Goal: Task Accomplishment & Management: Use online tool/utility

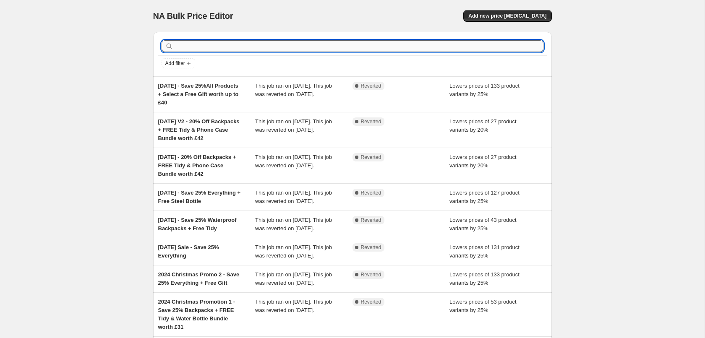
click at [258, 44] on input "text" at bounding box center [359, 46] width 368 height 12
type input "Tidy"
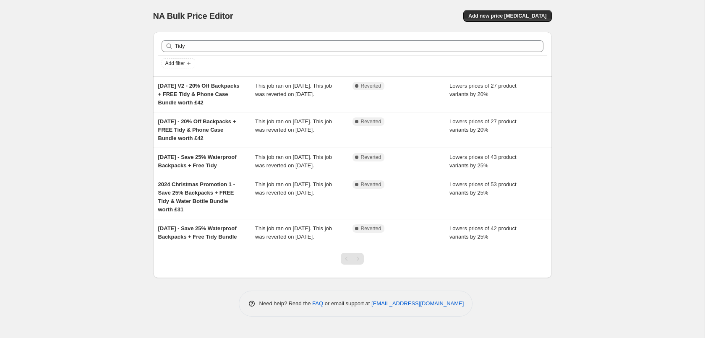
click at [228, 0] on div "NA Bulk Price Editor. This page is ready NA Bulk Price Editor Add new price cha…" at bounding box center [352, 16] width 398 height 32
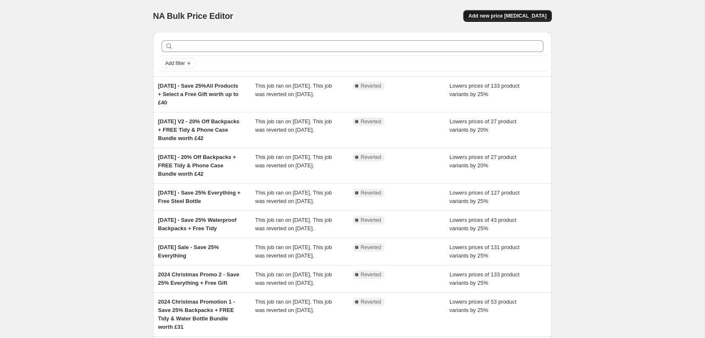
click at [494, 14] on span "Add new price change job" at bounding box center [507, 16] width 78 height 7
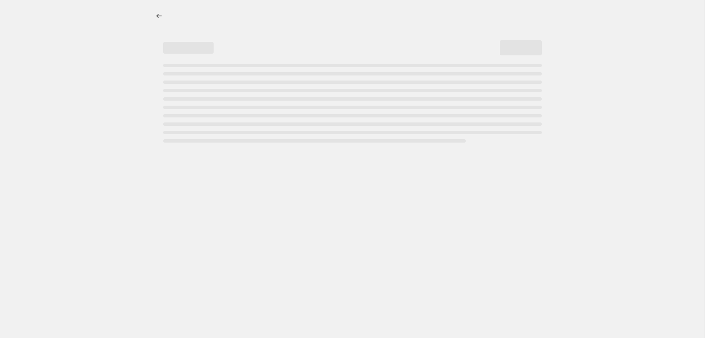
select select "percentage"
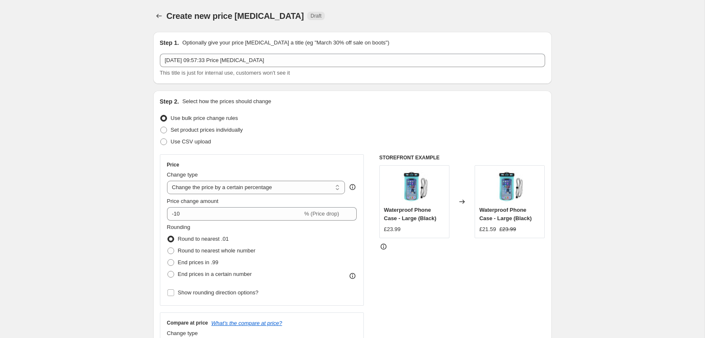
click at [454, 3] on div "Create new price change job. This page is ready Create new price change job Dra…" at bounding box center [352, 16] width 398 height 32
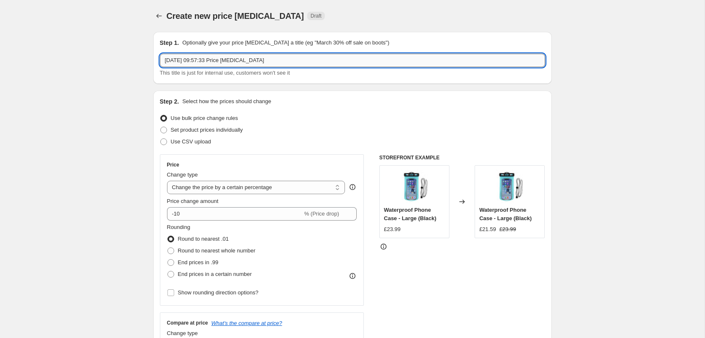
click at [280, 61] on input "24 Sept 2025, 09:57:33 Price change job" at bounding box center [352, 60] width 385 height 13
type input "20% Off Backpacks, Messenger & Pannier + Free Tidy"
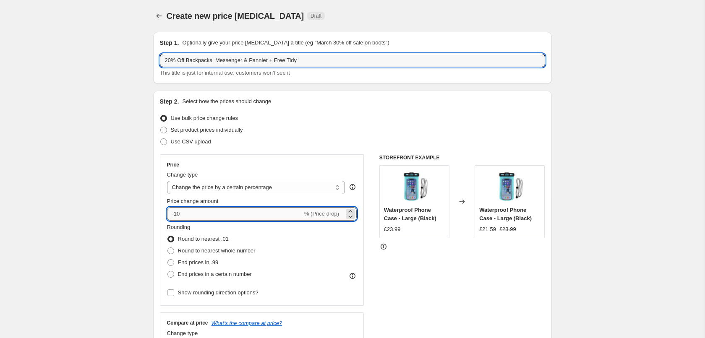
click at [220, 215] on input "-10" at bounding box center [234, 213] width 135 height 13
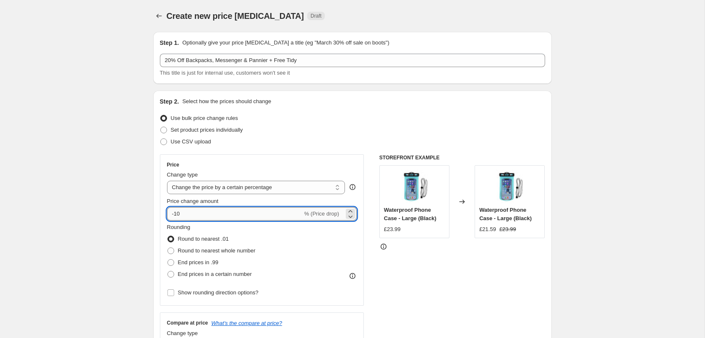
click at [177, 214] on input "-10" at bounding box center [234, 213] width 135 height 13
type input "-20"
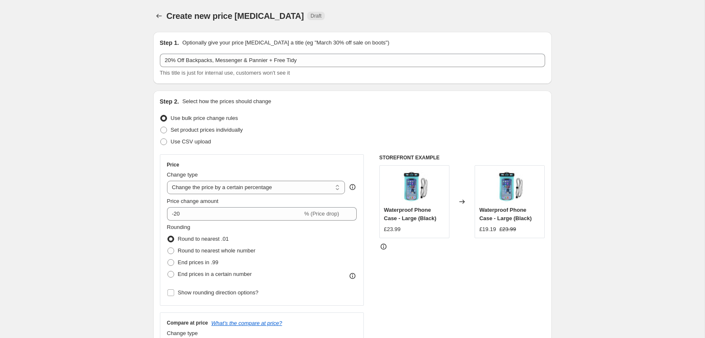
click at [315, 137] on div "Use CSV upload" at bounding box center [352, 142] width 385 height 12
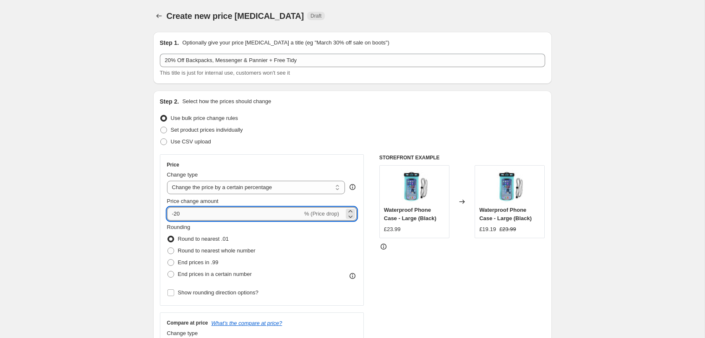
click at [257, 213] on input "-20" at bounding box center [234, 213] width 135 height 13
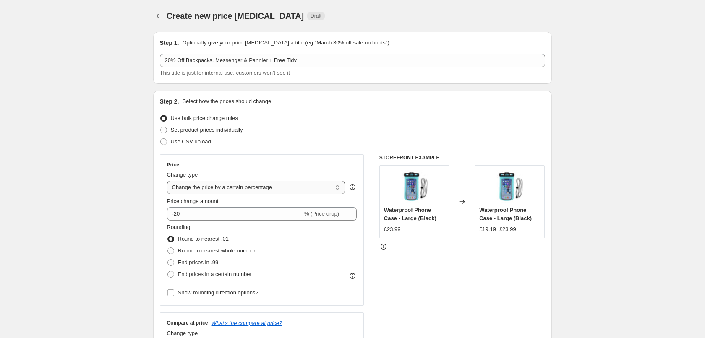
click at [167, 181] on select "Change the price to a certain amount Change the price by a certain amount Chang…" at bounding box center [256, 187] width 178 height 13
click option "Change the price by a certain percentage" at bounding box center [0, 0] width 0 height 0
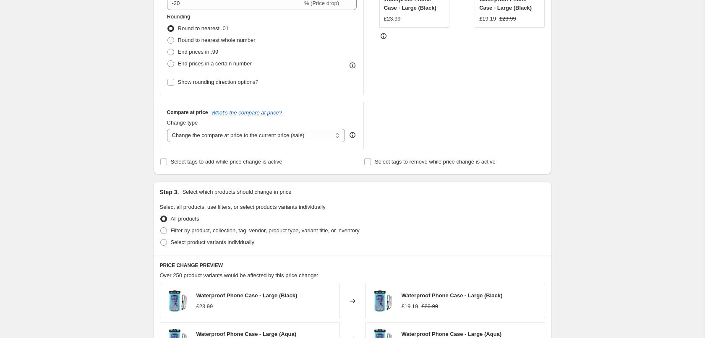
scroll to position [257, 0]
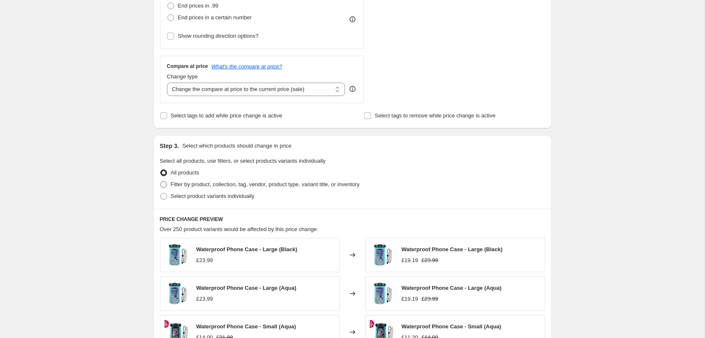
click at [162, 183] on span at bounding box center [163, 184] width 7 height 7
click at [161, 182] on input "Filter by product, collection, tag, vendor, product type, variant title, or inv…" at bounding box center [160, 181] width 0 height 0
radio input "true"
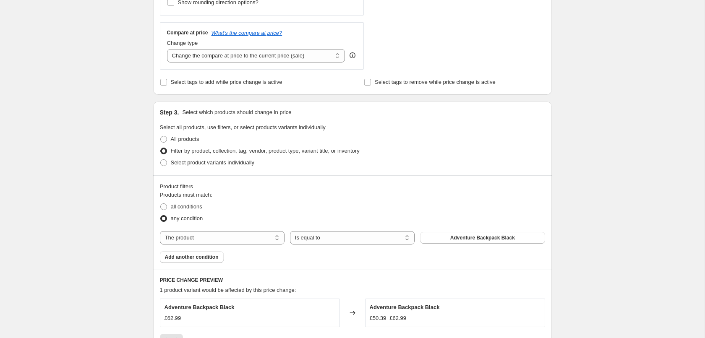
scroll to position [342, 0]
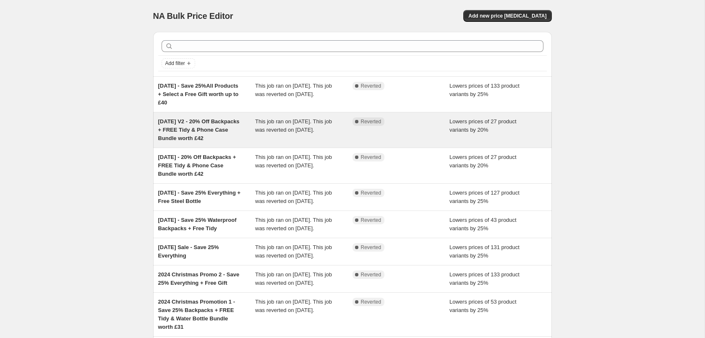
click at [203, 130] on span "[DATE] V2 - 20% Off Backpacks + FREE Tidy & Phone Case Bundle worth £42" at bounding box center [198, 129] width 81 height 23
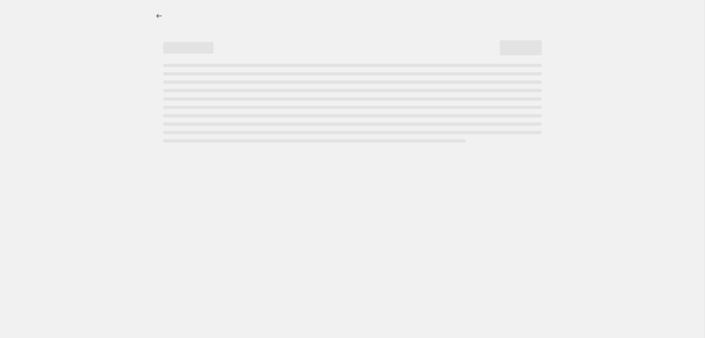
select select "percentage"
select select "collection"
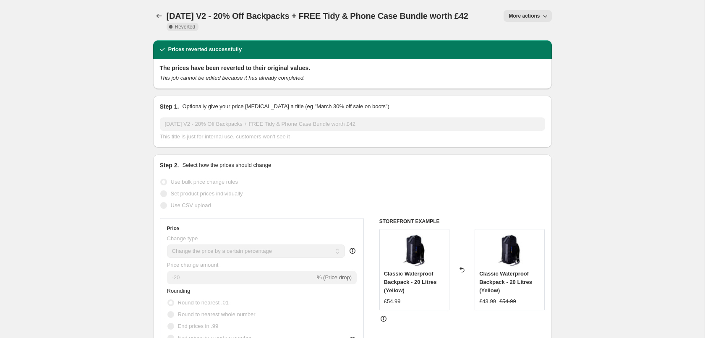
select select "percentage"
select select "collection"
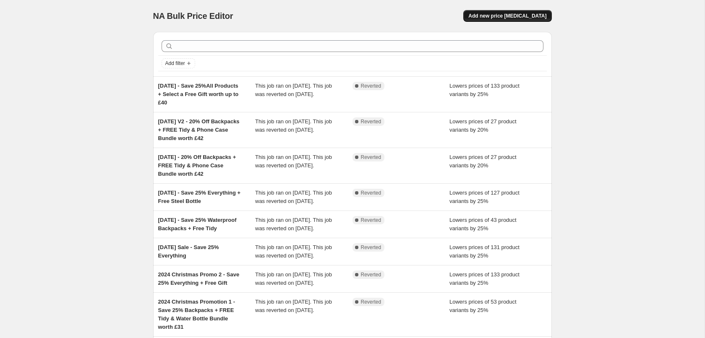
click at [513, 17] on span "Add new price [MEDICAL_DATA]" at bounding box center [507, 16] width 78 height 7
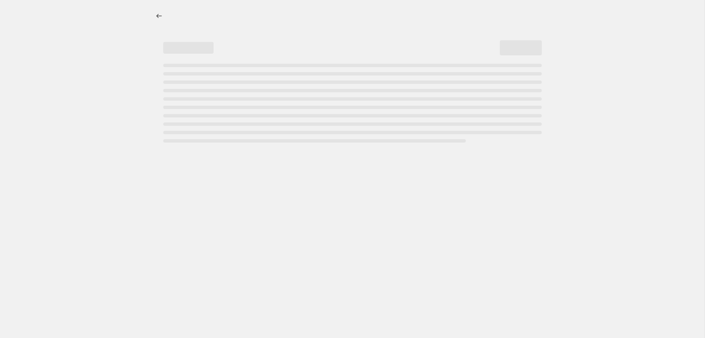
select select "percentage"
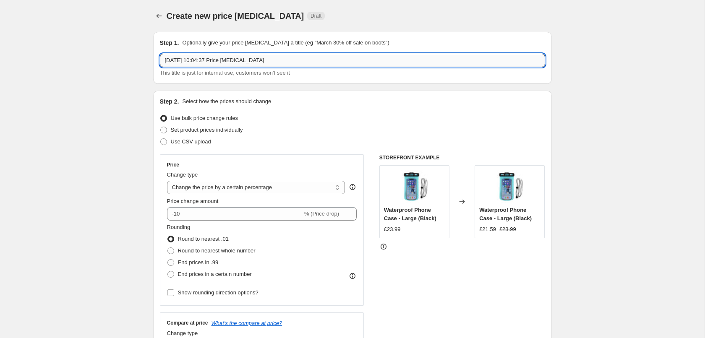
click at [279, 61] on input "24 Sept 2025, 10:04:37 Price change job" at bounding box center [352, 60] width 385 height 13
drag, startPoint x: 289, startPoint y: 59, endPoint x: 1, endPoint y: 52, distance: 288.2
click at [160, 54] on input "24 Sept 2025, 10:04:37 Price change job" at bounding box center [352, 60] width 385 height 13
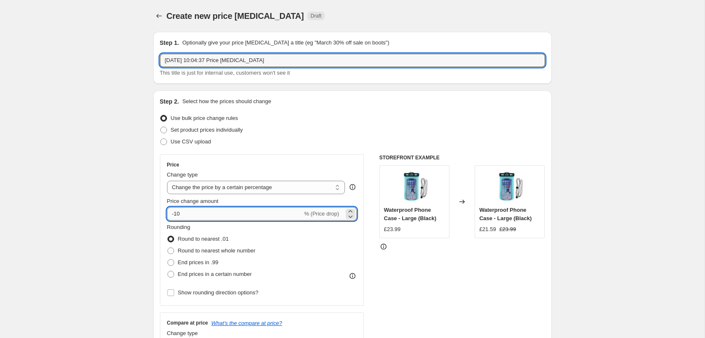
click at [191, 218] on input "-10" at bounding box center [234, 213] width 135 height 13
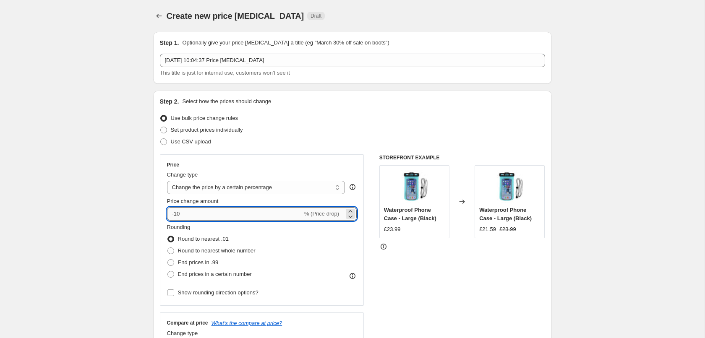
click at [176, 214] on input "-10" at bounding box center [234, 213] width 135 height 13
type input "-20"
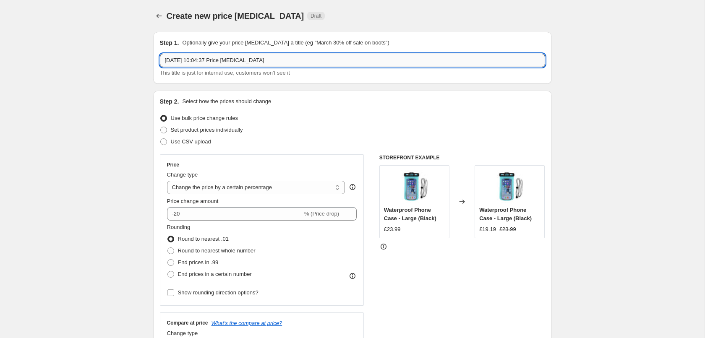
click at [211, 62] on input "24 Sept 2025, 10:04:37 Price change job" at bounding box center [352, 60] width 385 height 13
paste input "0% Off Waterproof Backpacks, Messenger & Panniers + FREE Tidy"
type input "20% Off Waterproof Backpacks, Messenger & Panniers + FREE Tidy"
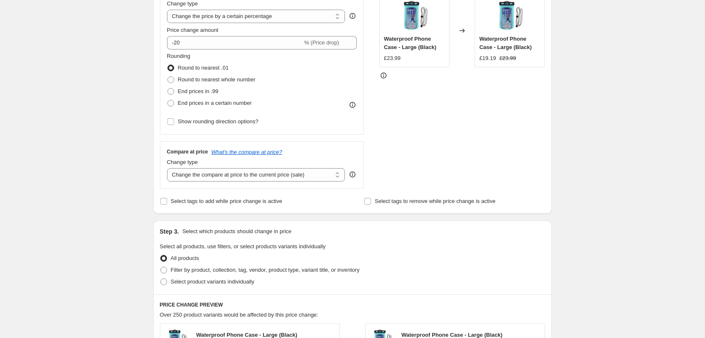
scroll to position [257, 0]
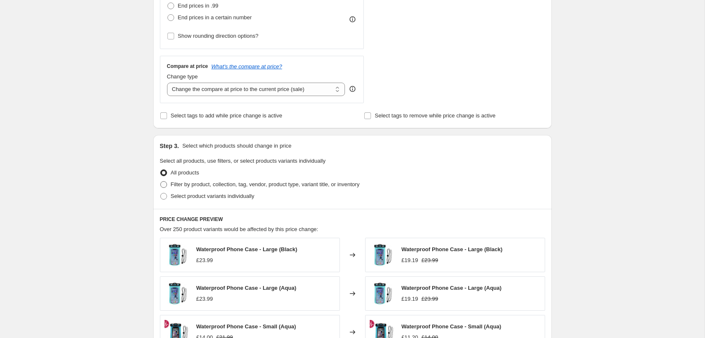
click at [164, 183] on span at bounding box center [163, 184] width 7 height 7
click at [161, 182] on input "Filter by product, collection, tag, vendor, product type, variant title, or inv…" at bounding box center [160, 181] width 0 height 0
radio input "true"
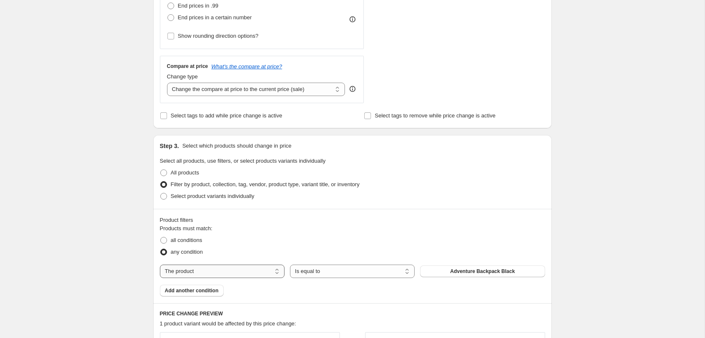
click at [160, 265] on select "The product The product's collection The product's tag The product's vendor The…" at bounding box center [222, 271] width 125 height 13
select select "collection"
click at [468, 271] on span "12 Litre Dry Tube" at bounding box center [482, 271] width 41 height 7
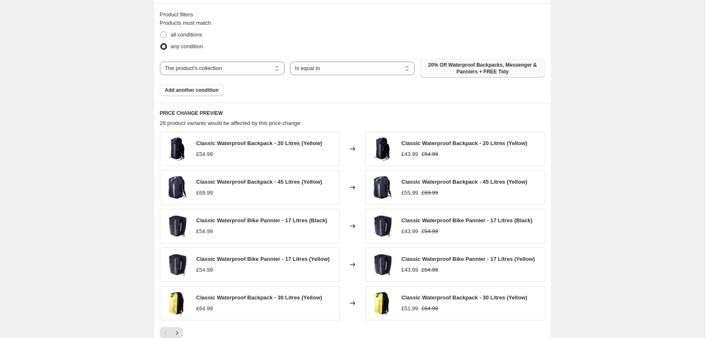
scroll to position [513, 0]
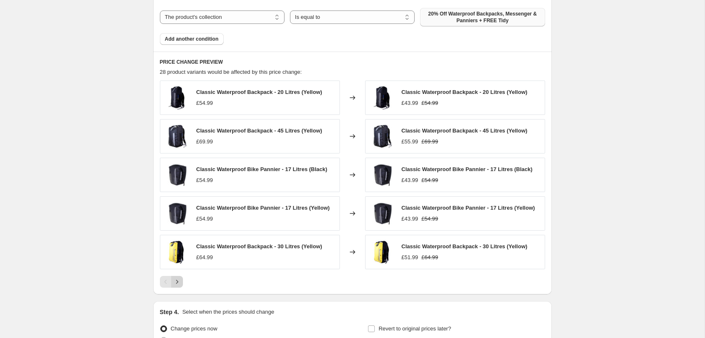
click at [180, 279] on icon "Next" at bounding box center [177, 282] width 8 height 8
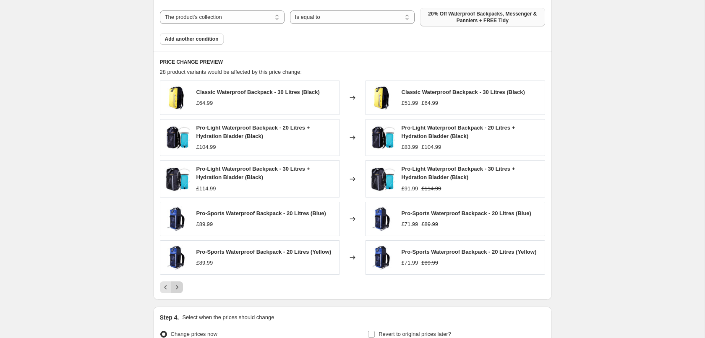
click at [177, 286] on icon "Next" at bounding box center [177, 287] width 2 height 4
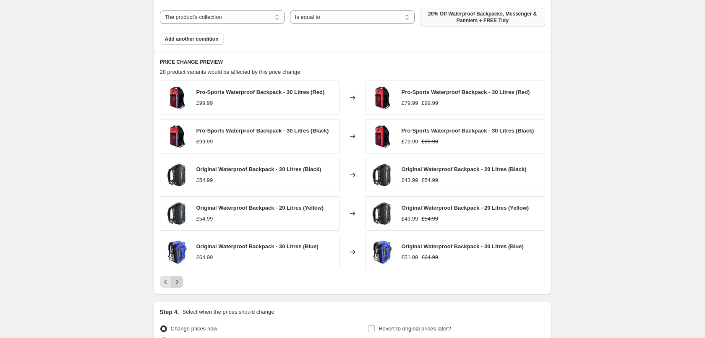
click at [178, 277] on button "Next" at bounding box center [177, 282] width 12 height 12
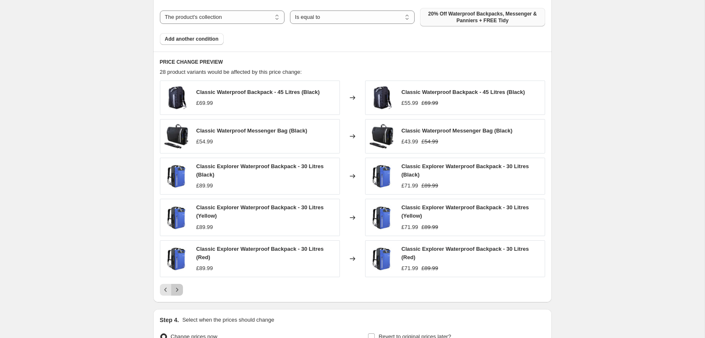
click at [177, 284] on button "Next" at bounding box center [177, 290] width 12 height 12
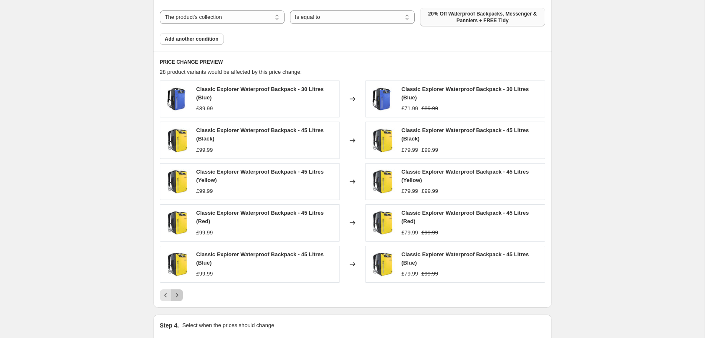
click at [175, 291] on icon "Next" at bounding box center [177, 295] width 8 height 8
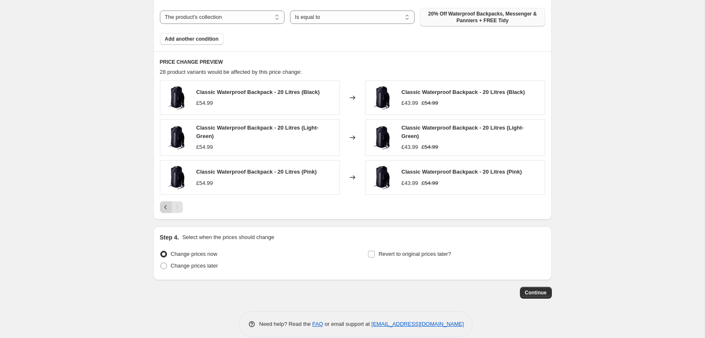
click at [162, 206] on icon "Previous" at bounding box center [165, 207] width 8 height 8
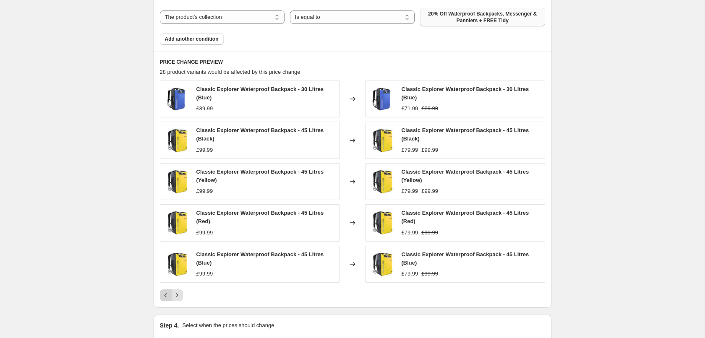
click at [168, 292] on icon "Previous" at bounding box center [165, 295] width 8 height 8
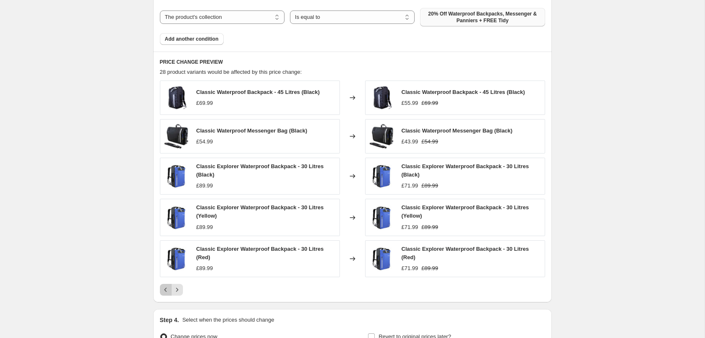
click at [166, 286] on icon "Previous" at bounding box center [165, 290] width 8 height 8
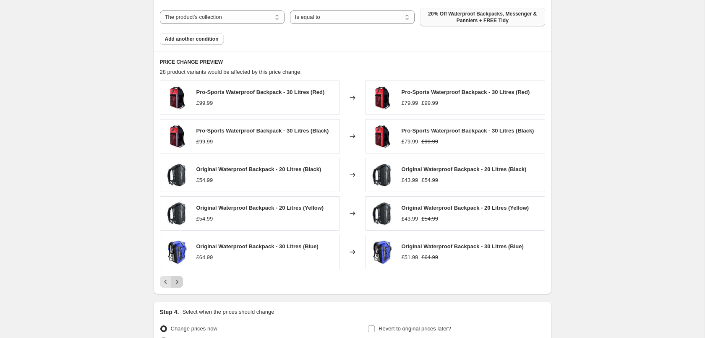
click at [177, 282] on icon "Next" at bounding box center [177, 282] width 8 height 8
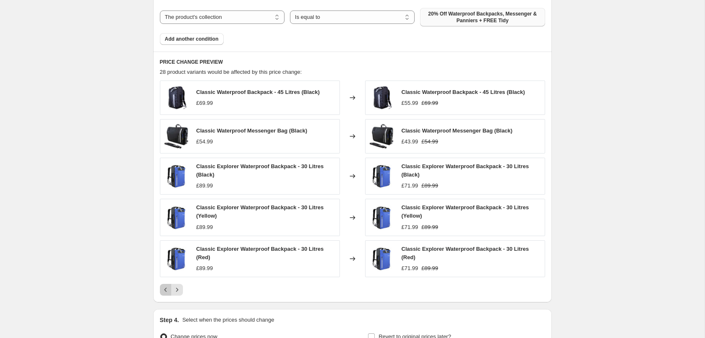
click at [164, 289] on icon "Previous" at bounding box center [165, 290] width 8 height 8
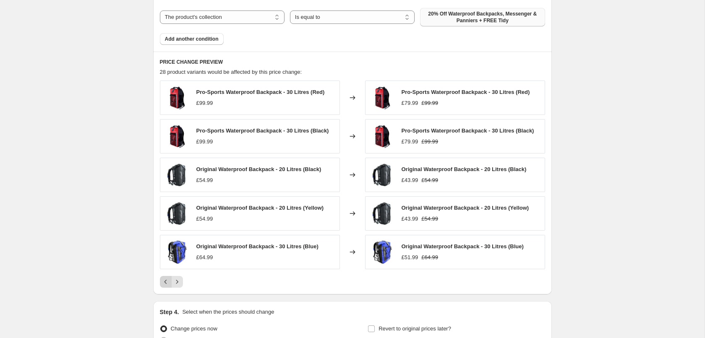
click at [164, 281] on icon "Previous" at bounding box center [165, 282] width 8 height 8
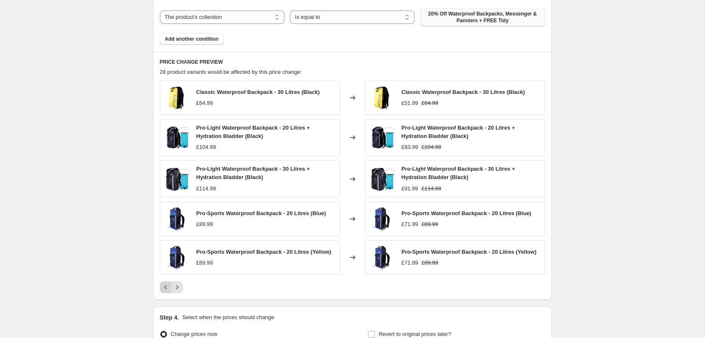
click at [164, 281] on div "Classic Waterproof Backpack - 30 Litres (Black) £64.99 Changed to Classic Water…" at bounding box center [352, 187] width 385 height 213
click at [168, 289] on icon "Previous" at bounding box center [165, 287] width 8 height 8
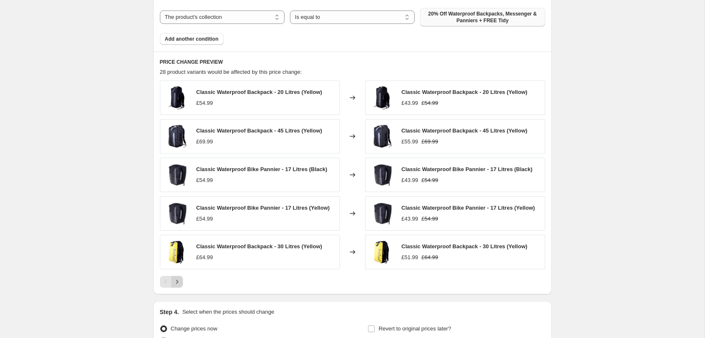
click at [179, 283] on icon "Next" at bounding box center [177, 282] width 8 height 8
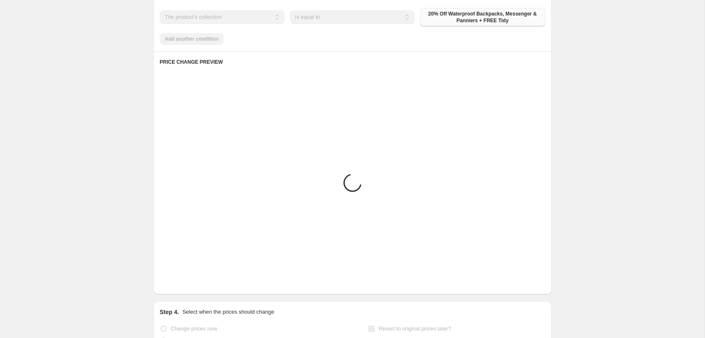
click at [179, 283] on icon "Next" at bounding box center [177, 282] width 8 height 8
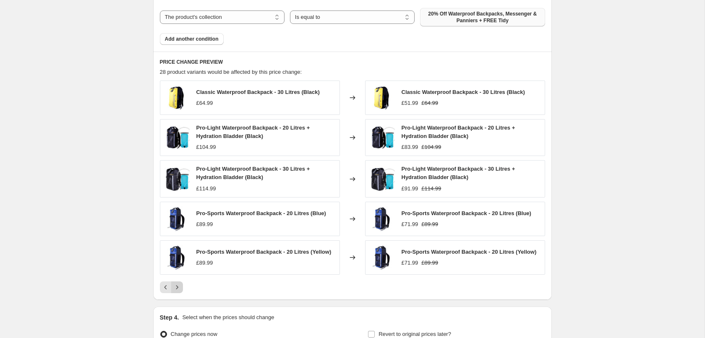
click at [179, 286] on icon "Next" at bounding box center [177, 287] width 8 height 8
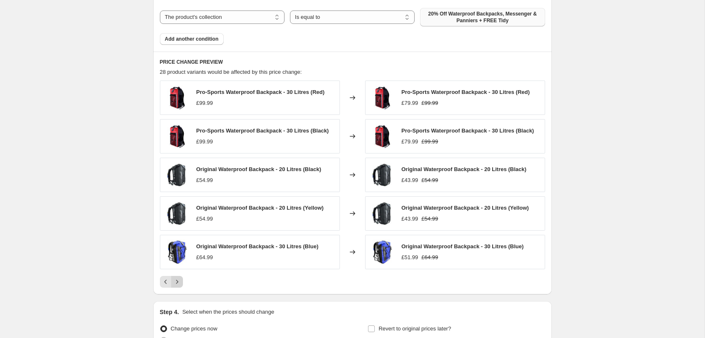
click at [179, 281] on icon "Next" at bounding box center [177, 282] width 8 height 8
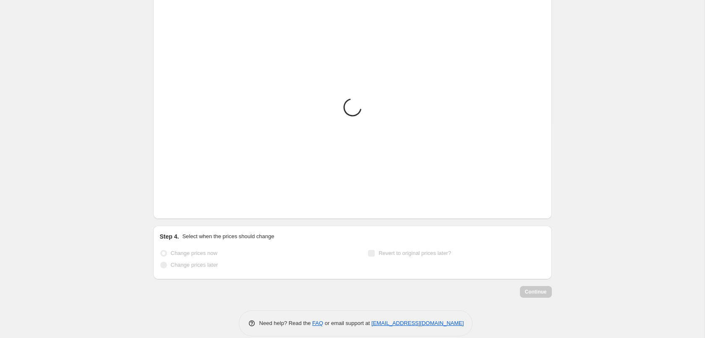
scroll to position [600, 0]
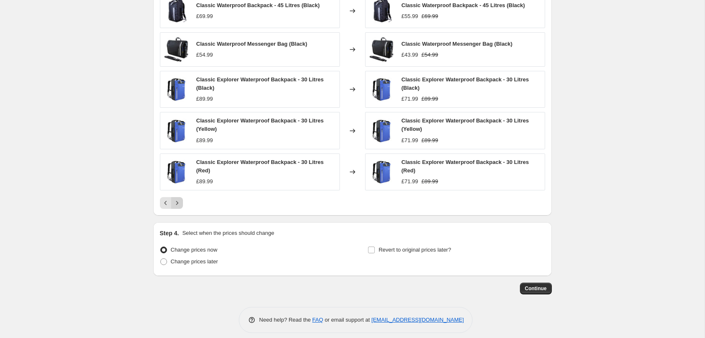
click at [178, 201] on icon "Next" at bounding box center [177, 203] width 8 height 8
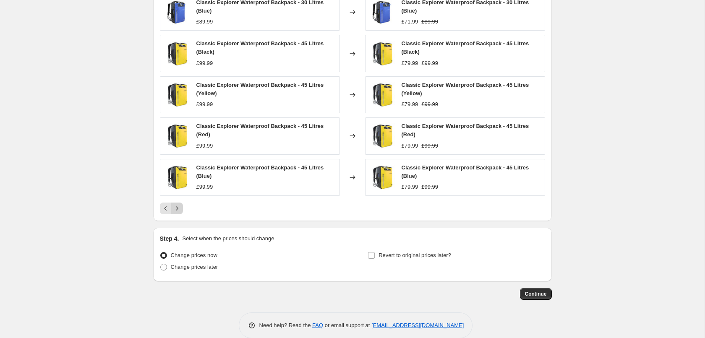
click at [174, 209] on icon "Next" at bounding box center [177, 208] width 8 height 8
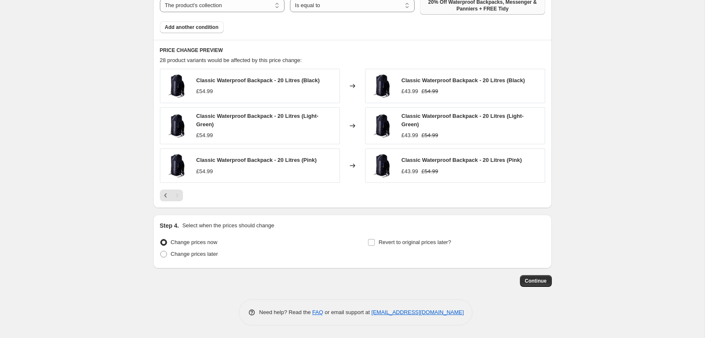
scroll to position [523, 0]
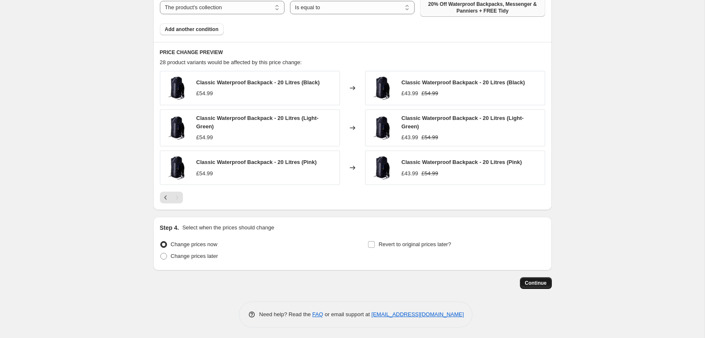
click at [541, 278] on button "Continue" at bounding box center [536, 283] width 32 height 12
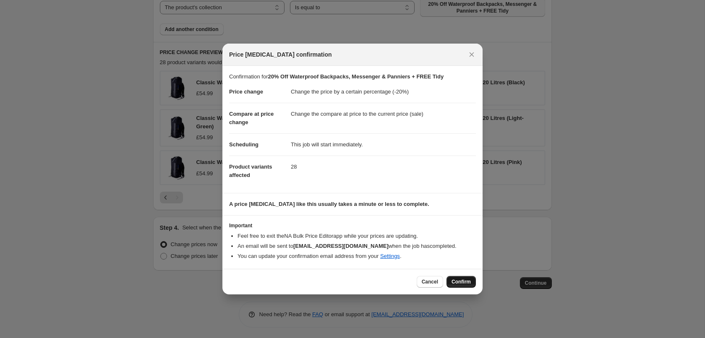
click at [465, 281] on span "Confirm" at bounding box center [460, 281] width 19 height 7
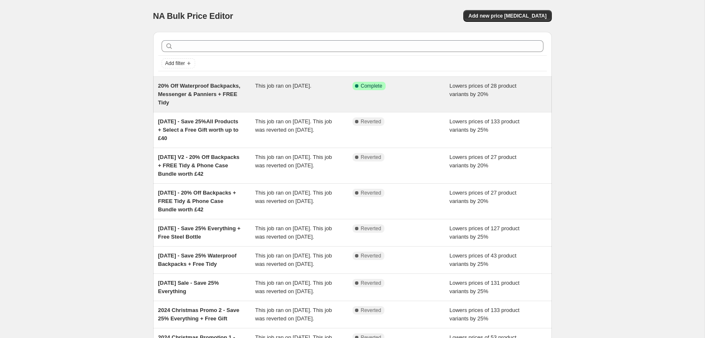
click at [214, 95] on span "20% Off Waterproof Backpacks, Messenger & Panniers + FREE Tidy" at bounding box center [199, 94] width 82 height 23
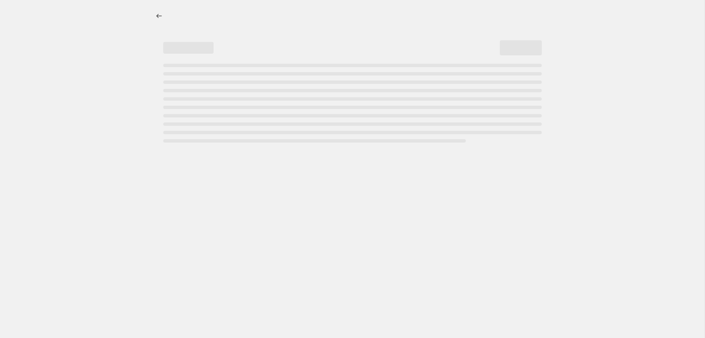
select select "percentage"
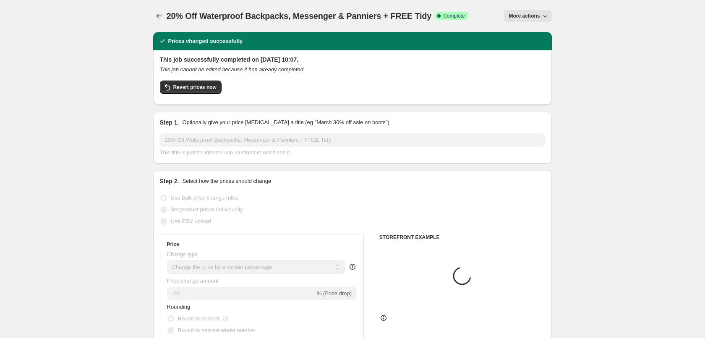
select select "collection"
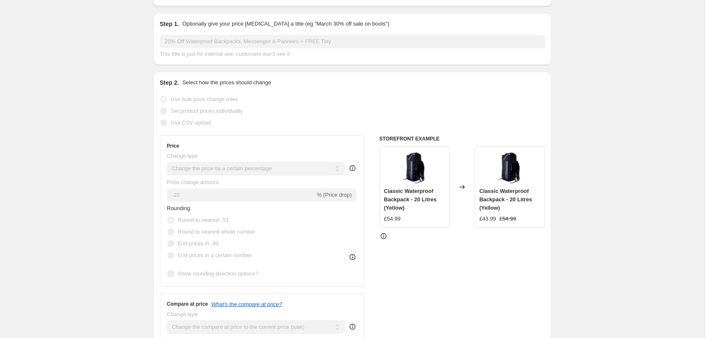
scroll to position [86, 0]
